Goal: Information Seeking & Learning: Check status

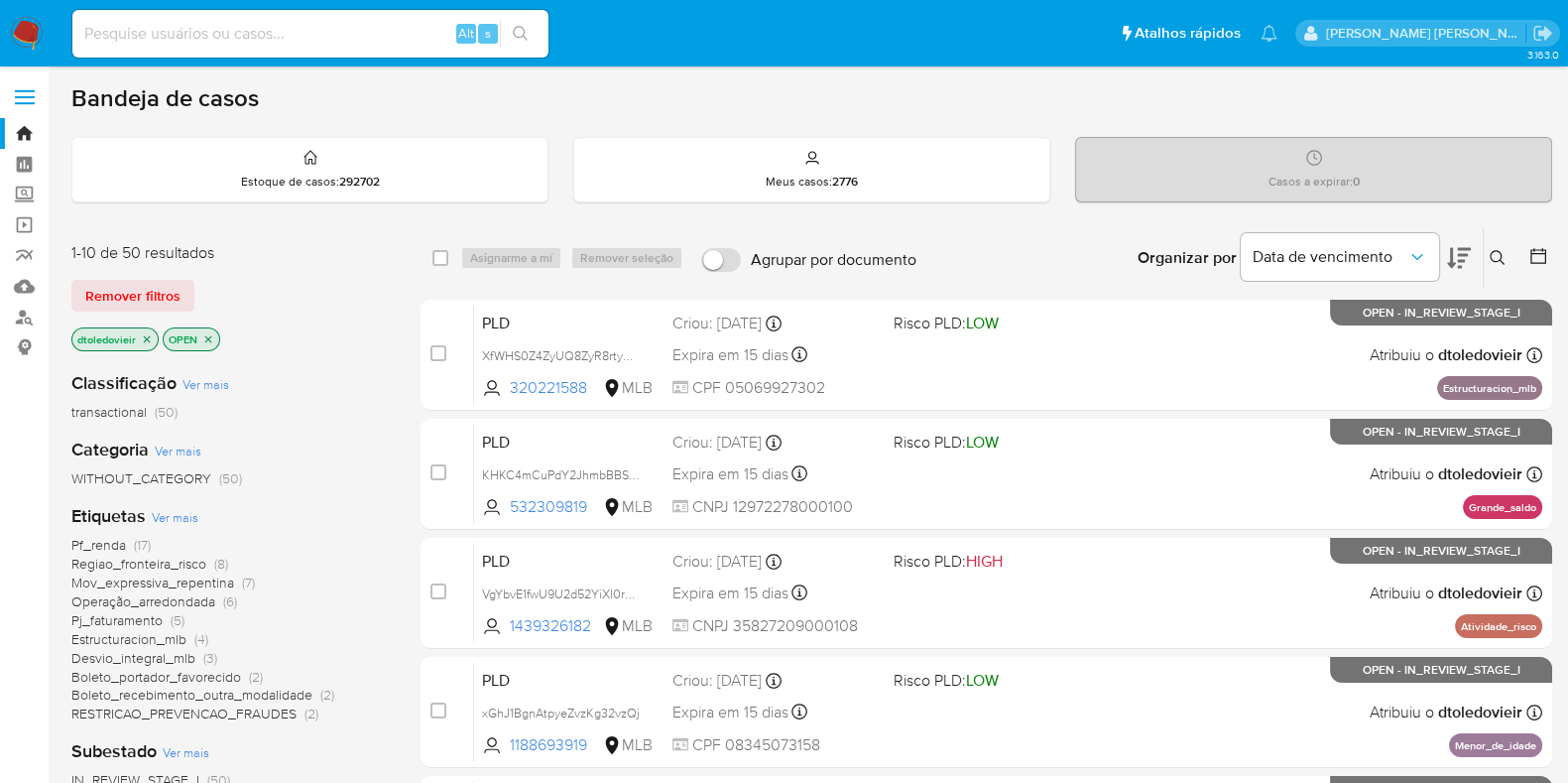
click at [360, 48] on div "Alt s" at bounding box center [310, 34] width 476 height 48
click at [372, 42] on input at bounding box center [310, 34] width 476 height 26
paste input "132157743.000000000"
type input "132157743"
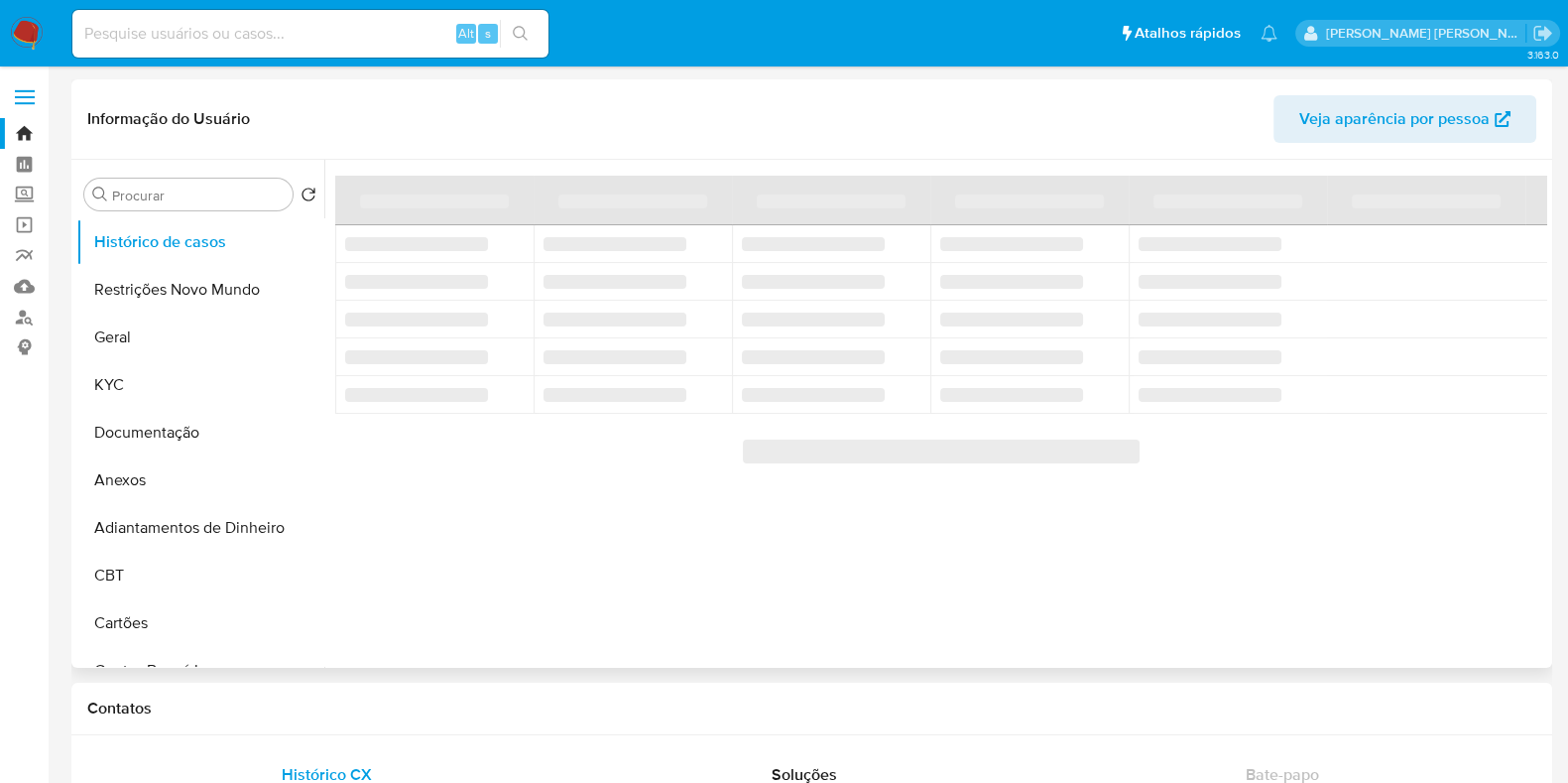
select select "10"
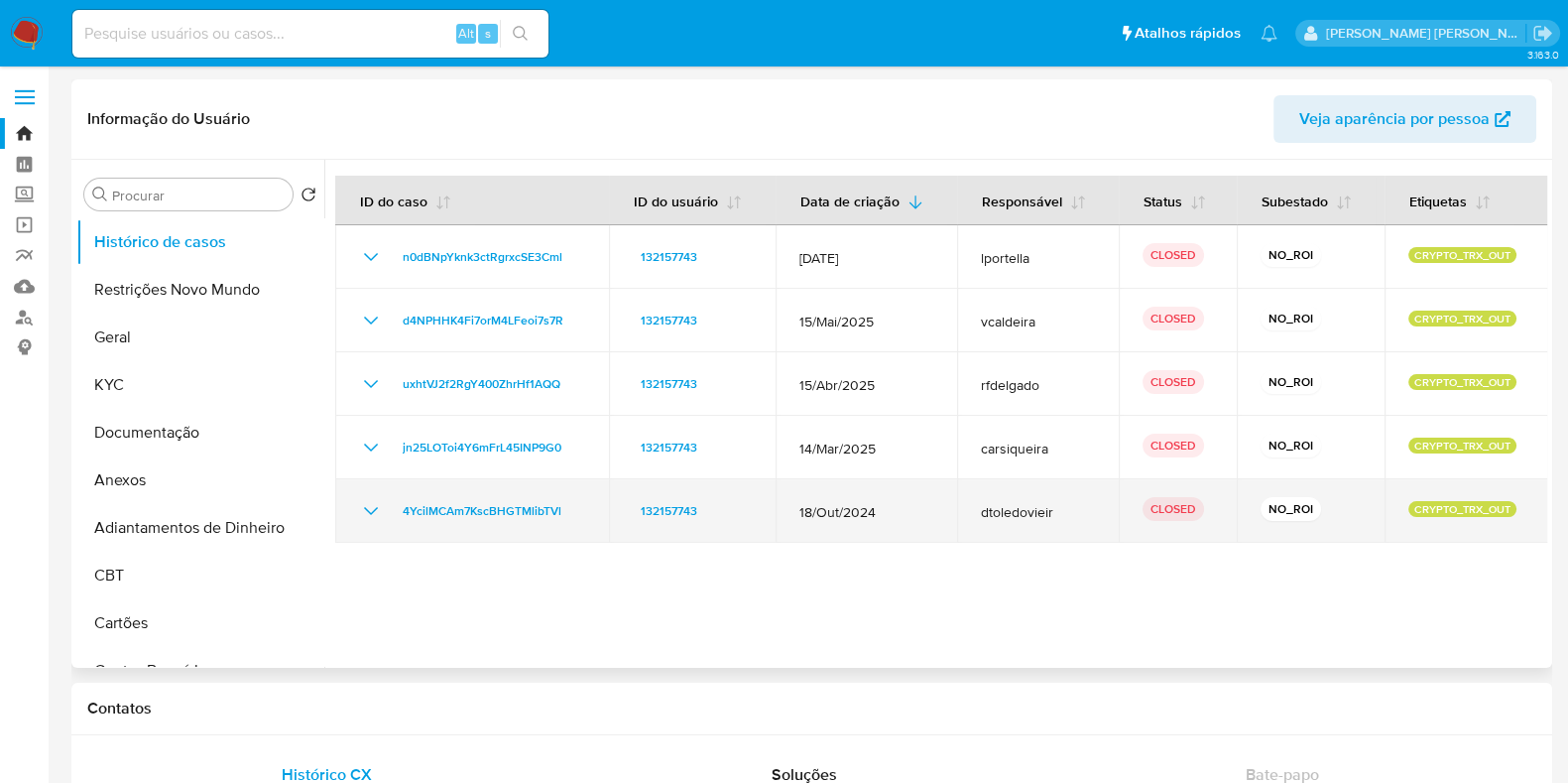
drag, startPoint x: 814, startPoint y: 520, endPoint x: 788, endPoint y: 523, distance: 26.9
click at [788, 523] on td "18/Out/2024" at bounding box center [867, 510] width 182 height 63
click at [885, 526] on td "18/Out/2024" at bounding box center [867, 510] width 182 height 63
